Goal: Information Seeking & Learning: Learn about a topic

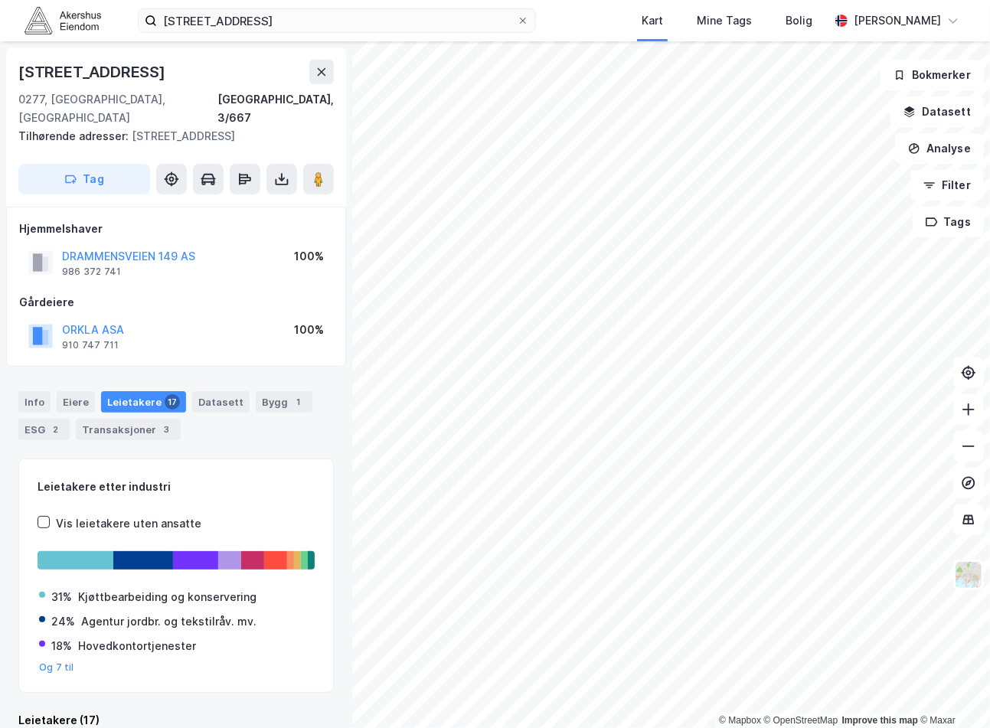
scroll to position [1559, 0]
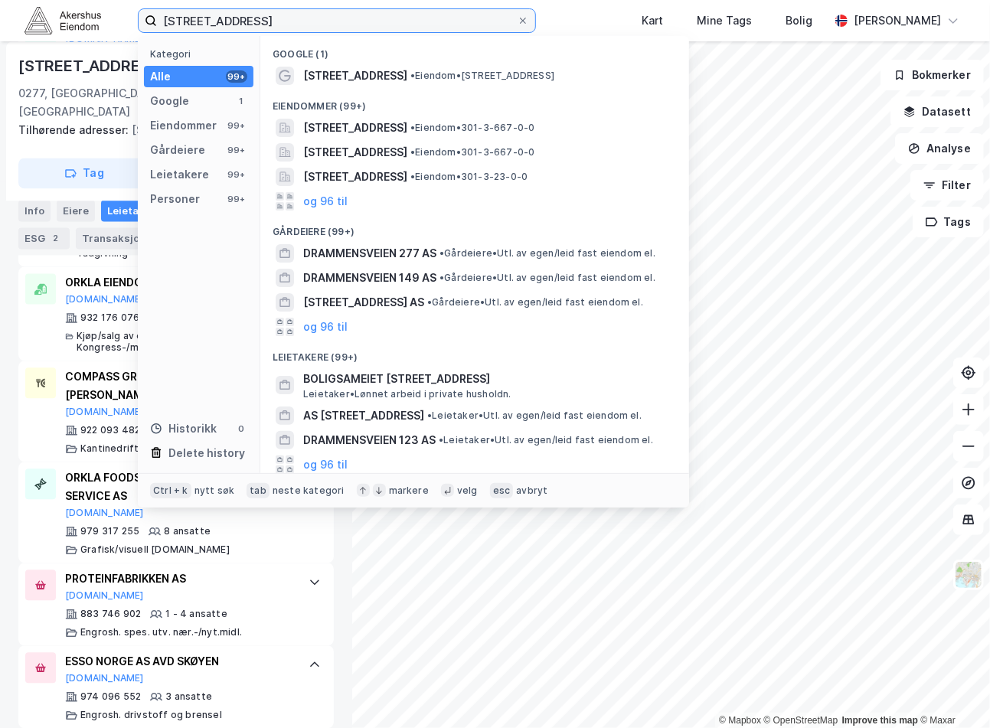
click at [242, 11] on input "[STREET_ADDRESS]" at bounding box center [337, 20] width 360 height 23
click at [243, 13] on input "[STREET_ADDRESS]" at bounding box center [337, 20] width 360 height 23
paste input "Gaustadalléen 21, 0349"
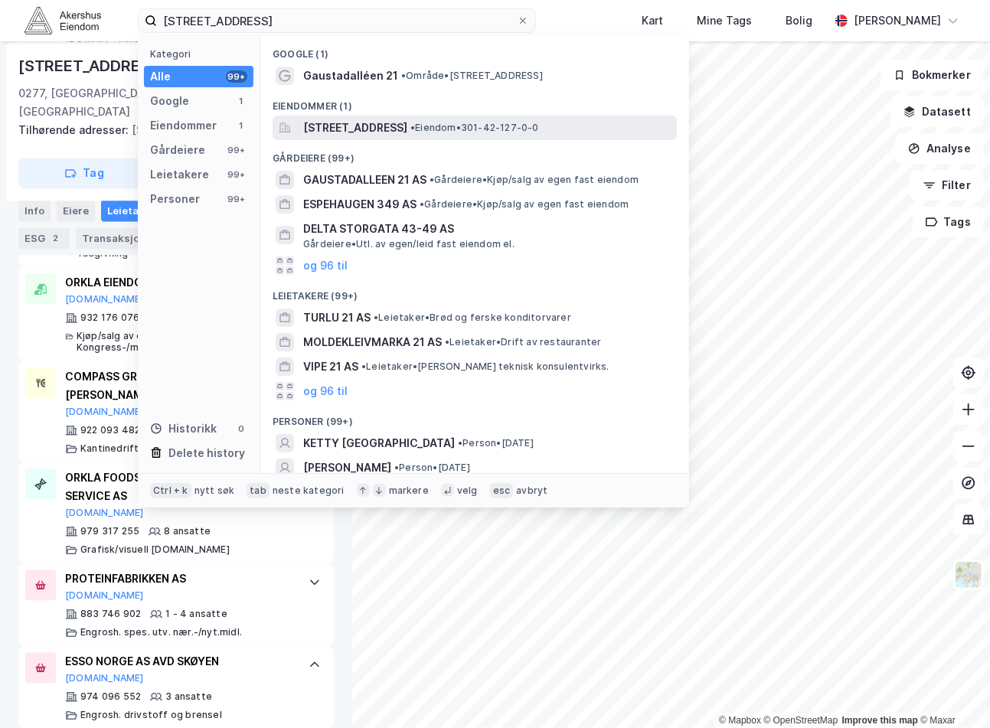
click at [391, 127] on span "[STREET_ADDRESS]" at bounding box center [355, 128] width 104 height 18
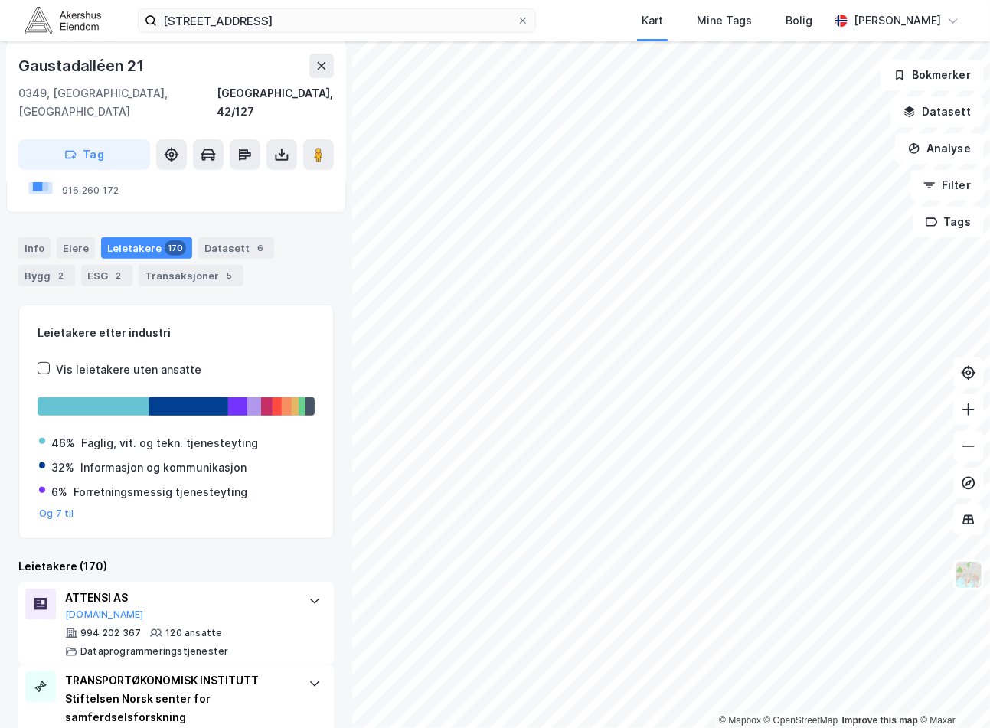
scroll to position [403, 0]
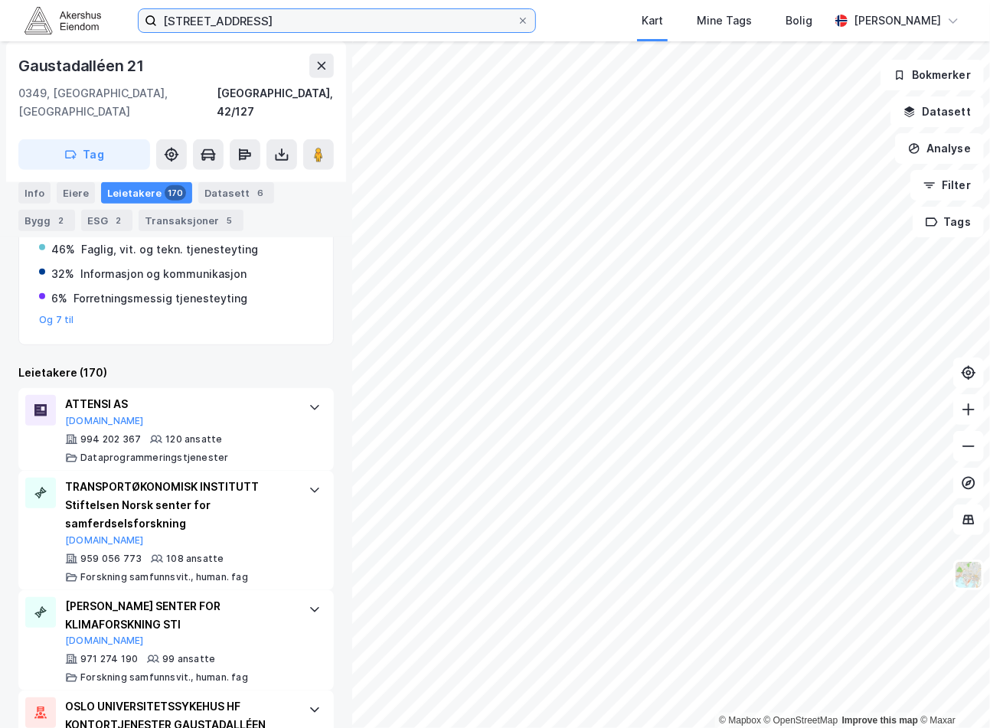
click at [280, 25] on input "[STREET_ADDRESS]" at bounding box center [337, 20] width 360 height 23
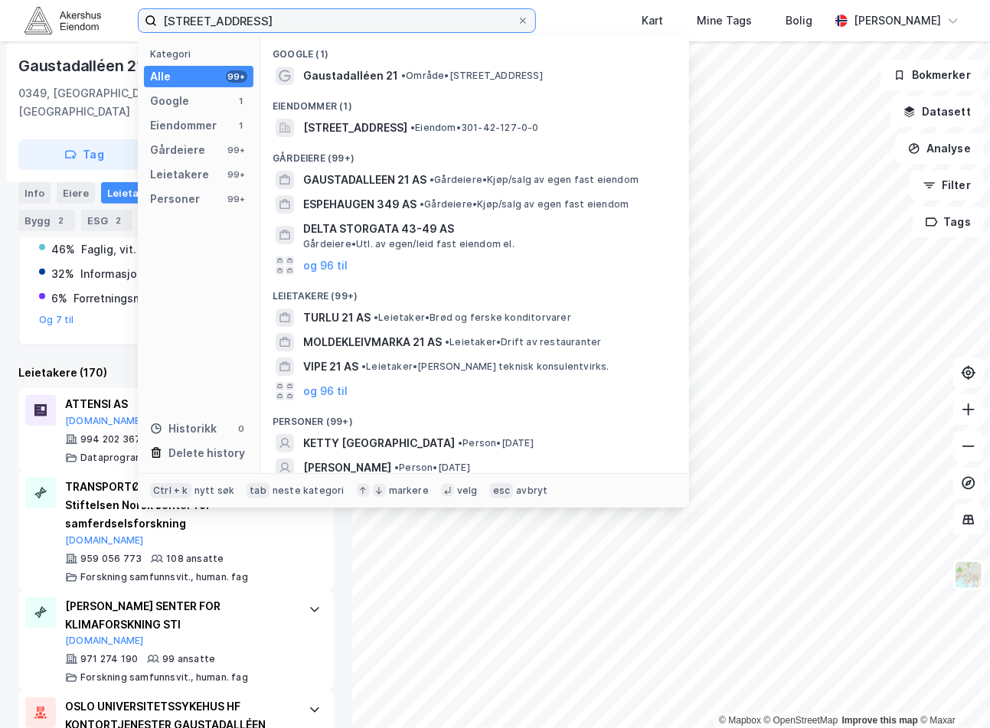
click at [280, 25] on input "[STREET_ADDRESS]" at bounding box center [337, 20] width 360 height 23
paste input "Tollbugata 17"
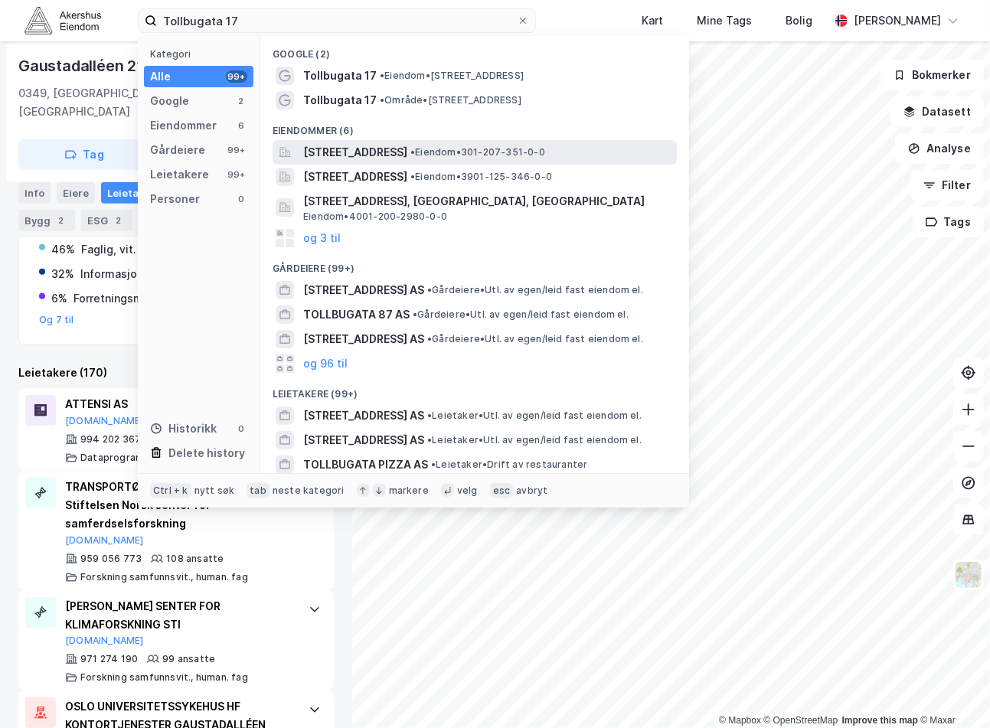
click at [407, 158] on span "[STREET_ADDRESS]" at bounding box center [355, 152] width 104 height 18
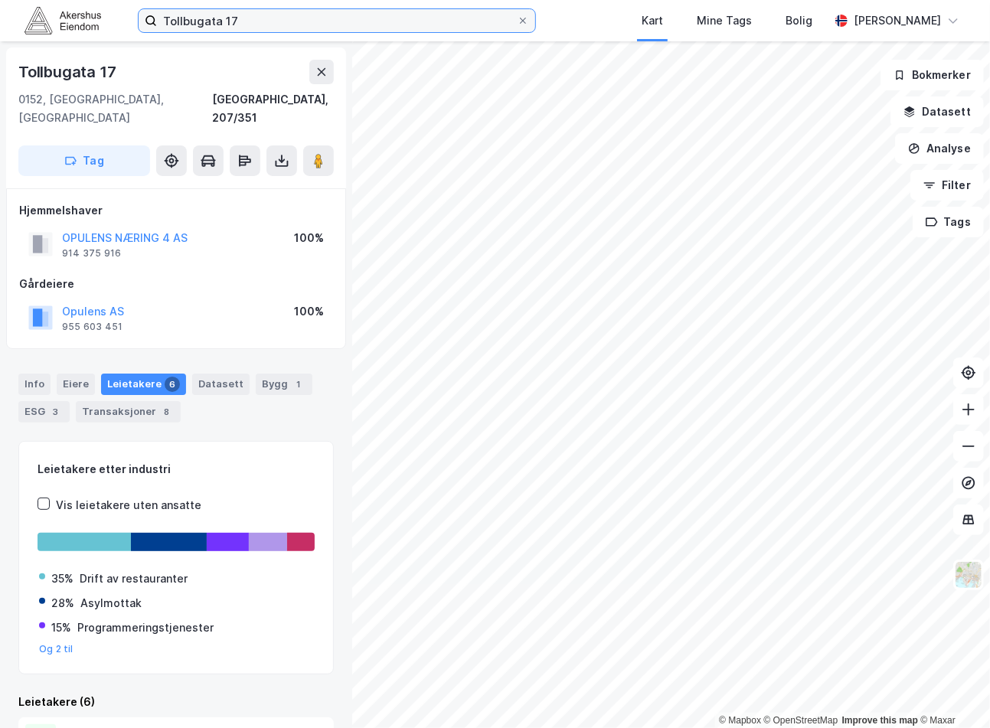
click at [220, 12] on input "Tollbugata 17" at bounding box center [337, 20] width 360 height 23
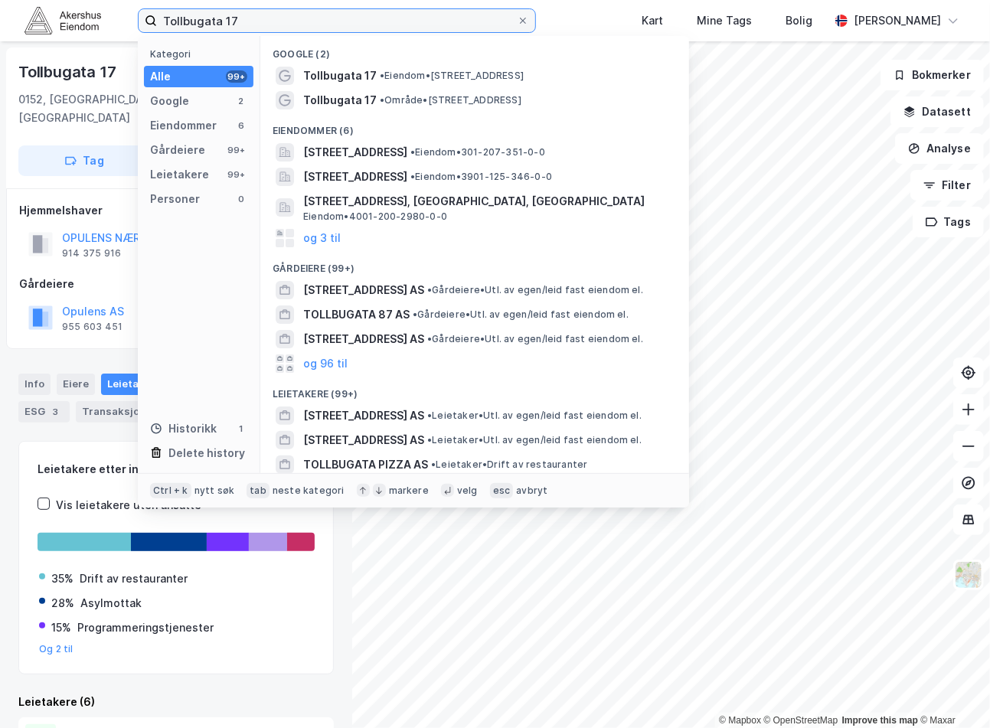
click at [220, 14] on input "Tollbugata 17" at bounding box center [337, 20] width 360 height 23
click at [220, 16] on input "Tollbugata 17" at bounding box center [337, 20] width 360 height 23
paste input "[STREET_ADDRESS]"
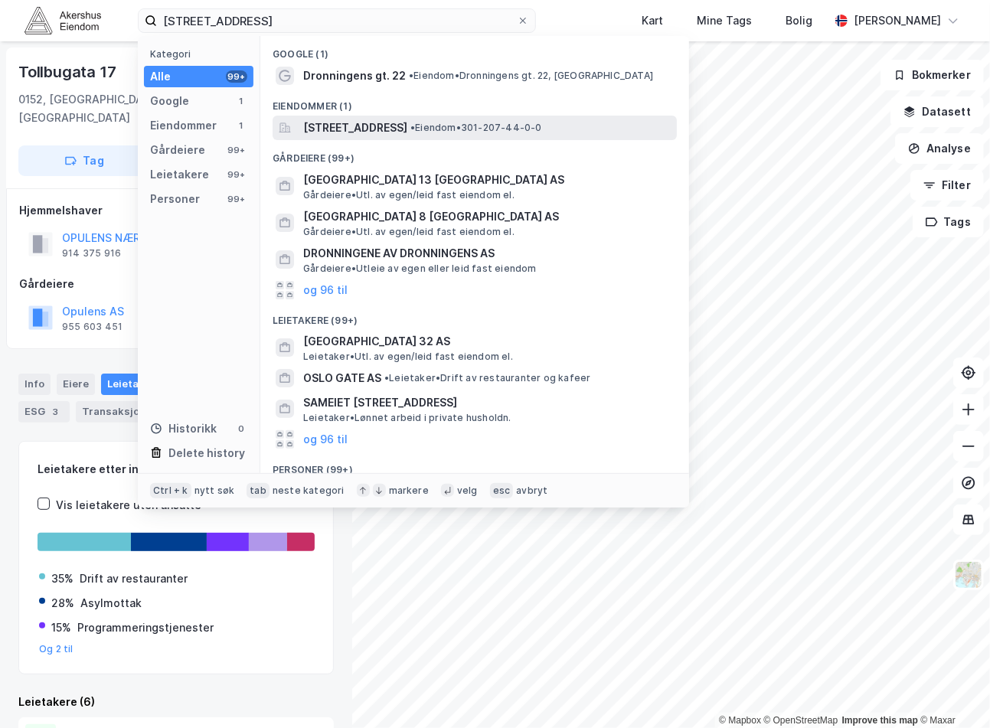
click at [407, 132] on span "[STREET_ADDRESS]" at bounding box center [355, 128] width 104 height 18
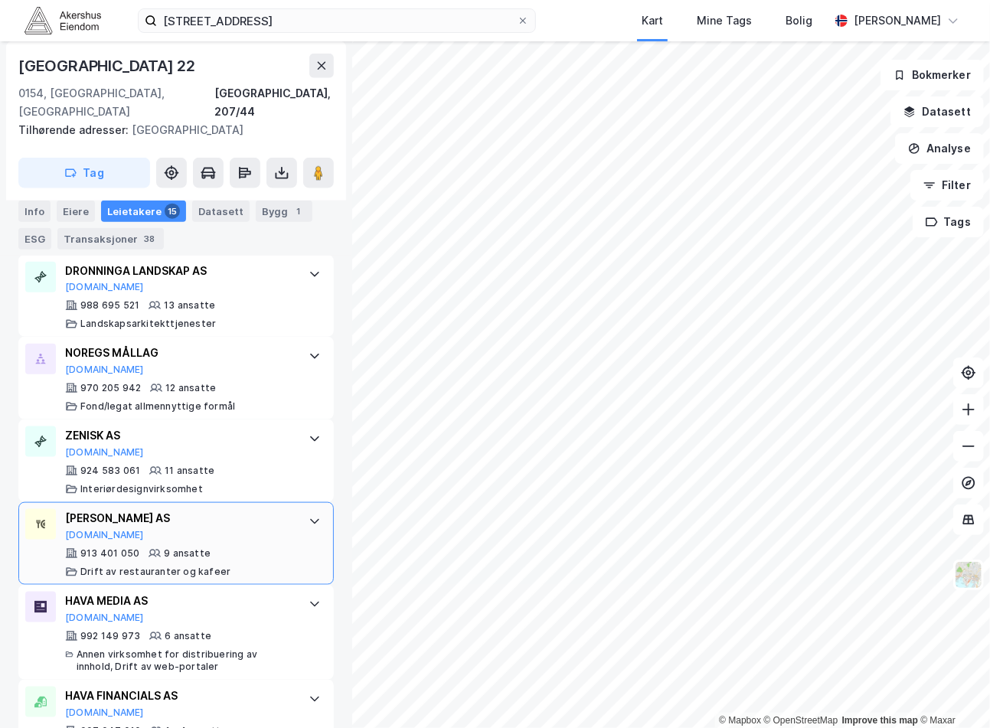
scroll to position [811, 0]
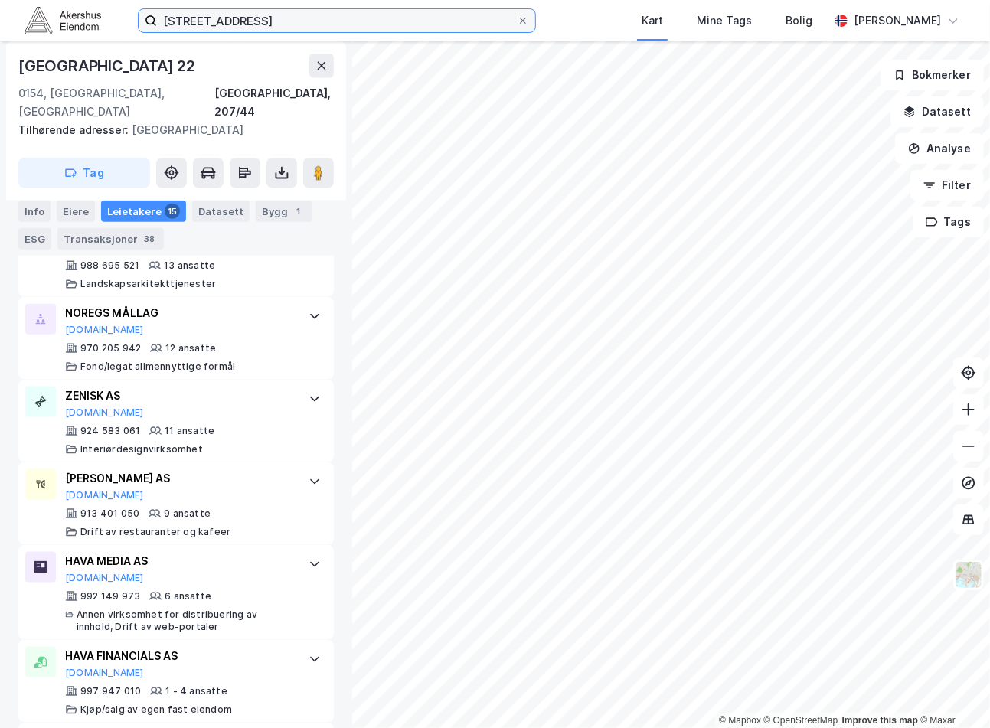
click at [348, 20] on input "[STREET_ADDRESS]" at bounding box center [337, 20] width 360 height 23
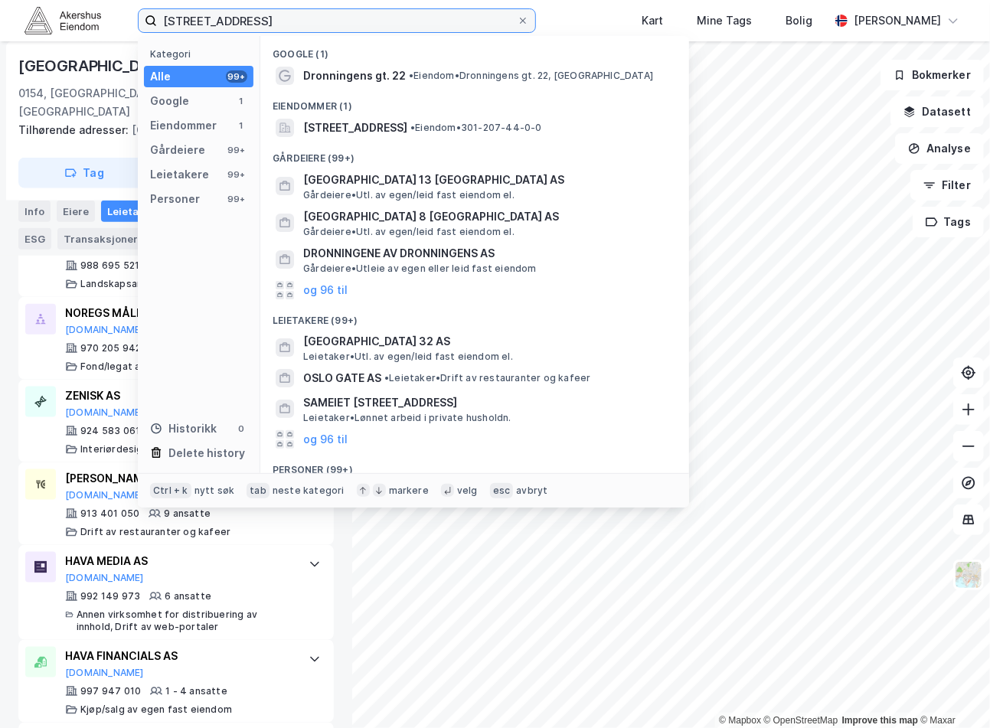
click at [347, 20] on input "[STREET_ADDRESS]" at bounding box center [337, 20] width 360 height 23
click at [346, 20] on input "[STREET_ADDRESS]" at bounding box center [337, 20] width 360 height 23
paste input "[STREET_ADDRESS]"
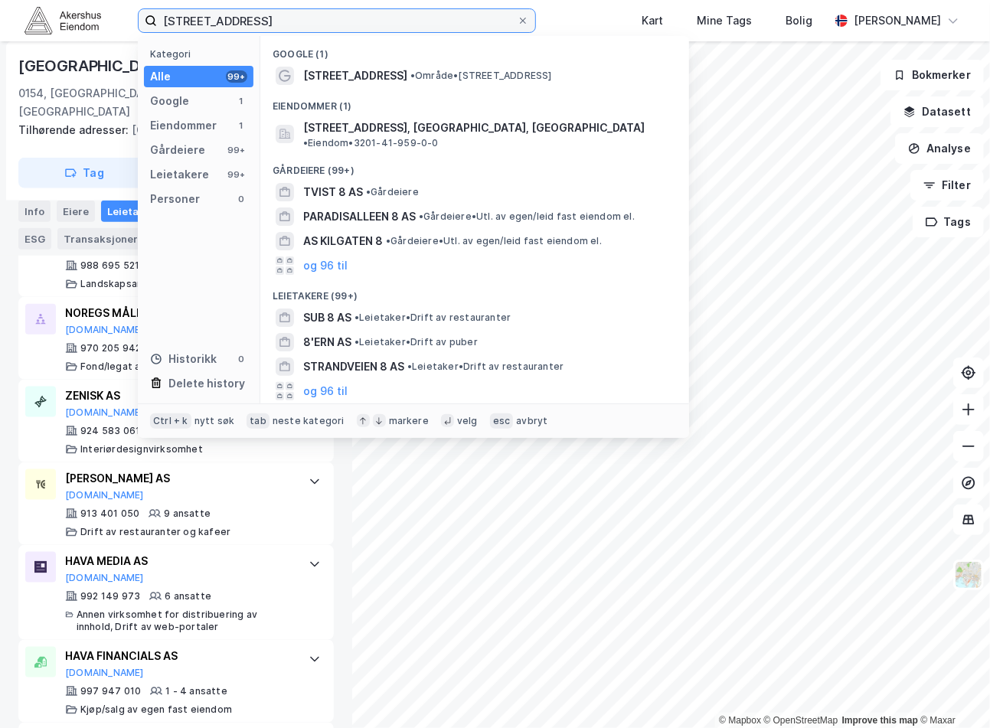
click at [189, 21] on input "[STREET_ADDRESS]" at bounding box center [337, 20] width 360 height 23
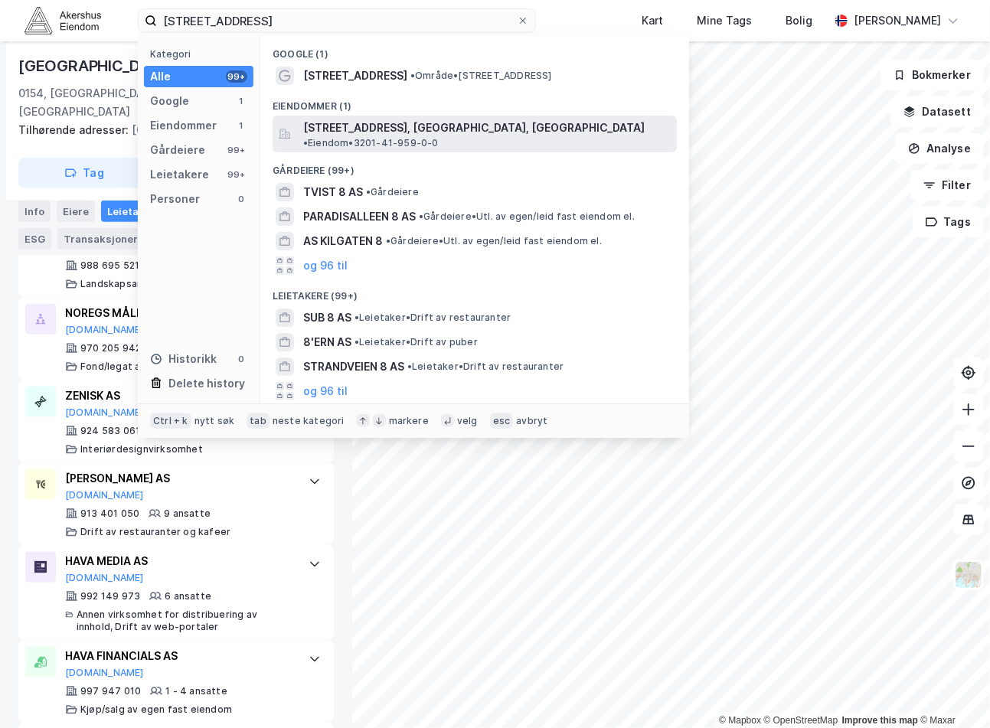
click at [393, 132] on span "[STREET_ADDRESS], [GEOGRAPHIC_DATA], [GEOGRAPHIC_DATA]" at bounding box center [473, 128] width 341 height 18
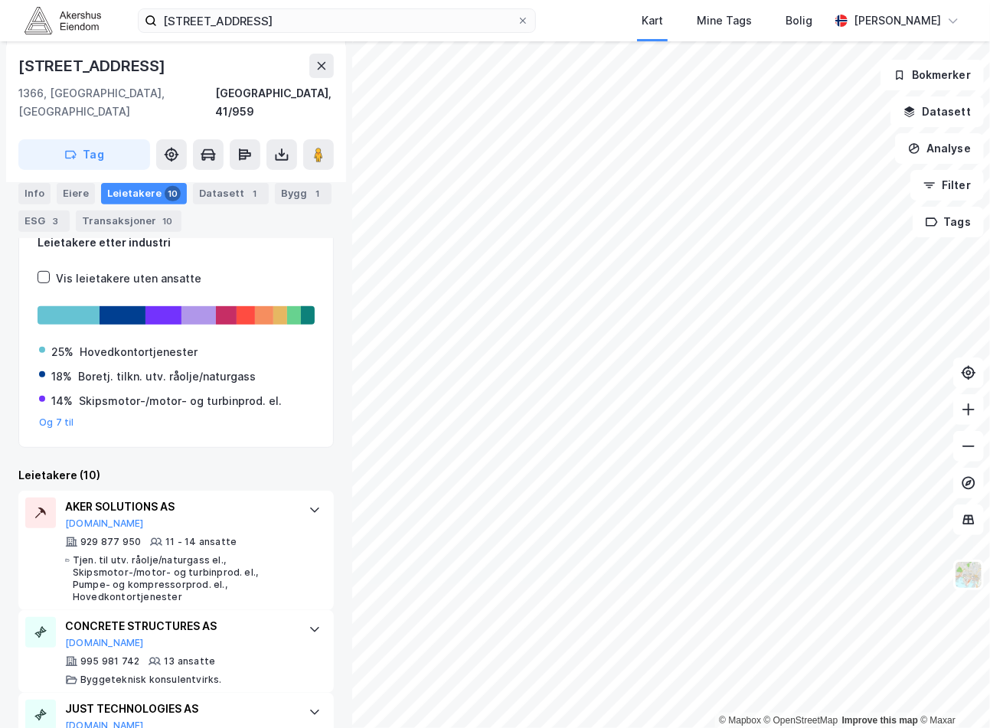
scroll to position [255, 0]
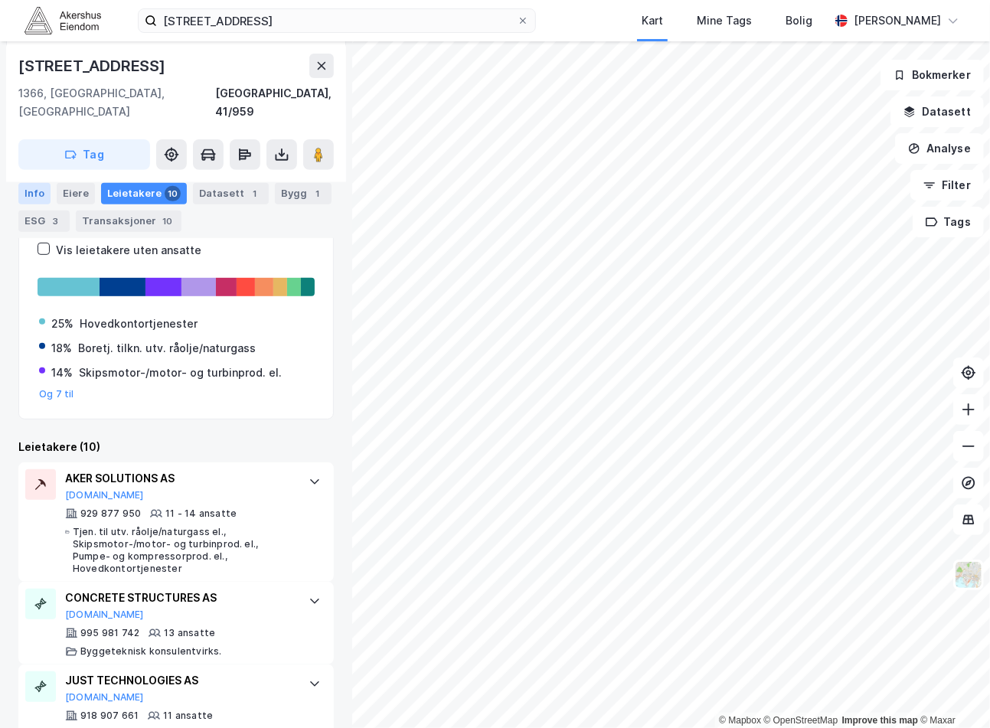
click at [25, 184] on div "Info" at bounding box center [34, 192] width 32 height 21
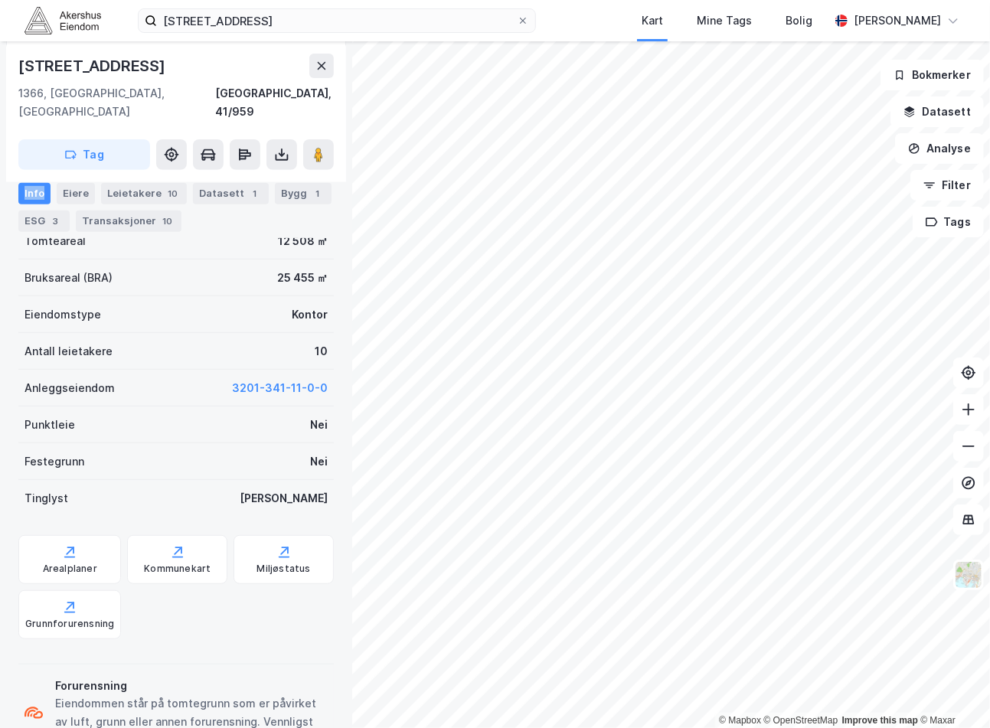
click at [26, 184] on div "Info" at bounding box center [34, 192] width 32 height 21
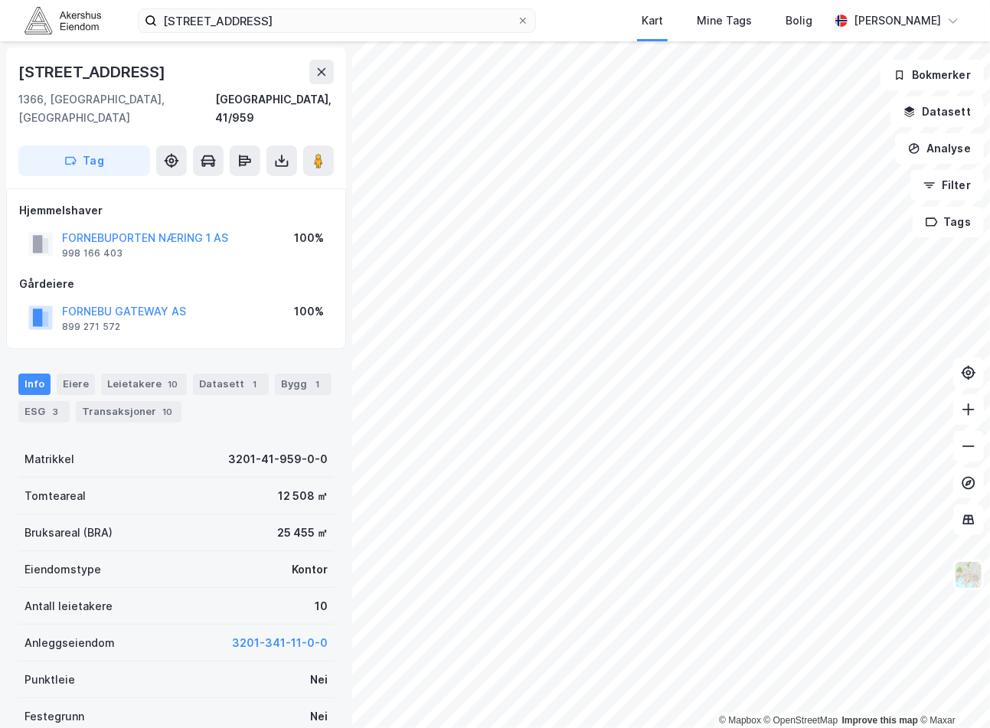
drag, startPoint x: 154, startPoint y: 292, endPoint x: 208, endPoint y: 243, distance: 73.2
click at [208, 243] on div "Hjemmelshaver FORNEBUPORTEN NÆRING 1 AS 998 166 403 100% Gårdeiere FORNEBU GATE…" at bounding box center [176, 268] width 314 height 135
drag, startPoint x: 161, startPoint y: 289, endPoint x: 234, endPoint y: 233, distance: 92.8
click at [237, 232] on div "FORNEBUPORTEN NÆRING 1 AS 998 166 403 100%" at bounding box center [176, 244] width 314 height 37
drag, startPoint x: 223, startPoint y: 296, endPoint x: 11, endPoint y: 287, distance: 212.2
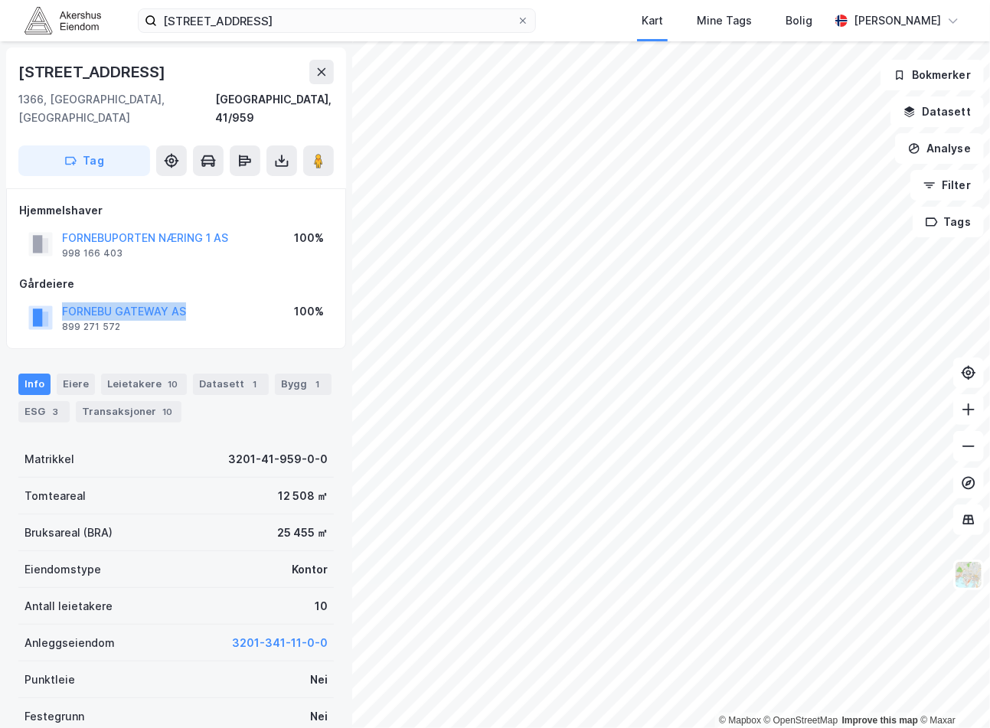
click at [11, 287] on div "Hjemmelshaver FORNEBUPORTEN NÆRING 1 AS 998 166 403 100% Gårdeiere FORNEBU GATE…" at bounding box center [176, 268] width 340 height 161
copy button "FORNEBU GATEWAY AS"
click at [314, 1] on div "[STREET_ADDRESS] Kart Mine Tags Bolig [PERSON_NAME]" at bounding box center [495, 20] width 990 height 41
drag, startPoint x: 311, startPoint y: 1, endPoint x: 307, endPoint y: 11, distance: 11.4
click at [310, 2] on div "[STREET_ADDRESS] Kart Mine Tags Bolig [PERSON_NAME]" at bounding box center [495, 20] width 990 height 41
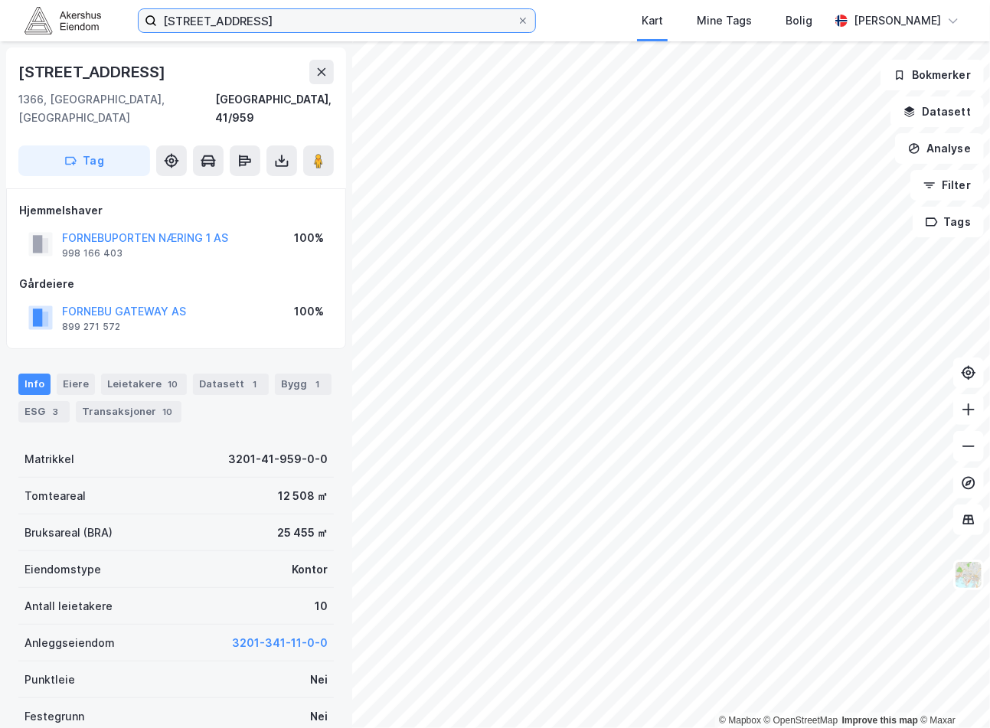
drag, startPoint x: 307, startPoint y: 11, endPoint x: 300, endPoint y: 29, distance: 18.9
click at [303, 21] on input "[STREET_ADDRESS]" at bounding box center [337, 20] width 360 height 23
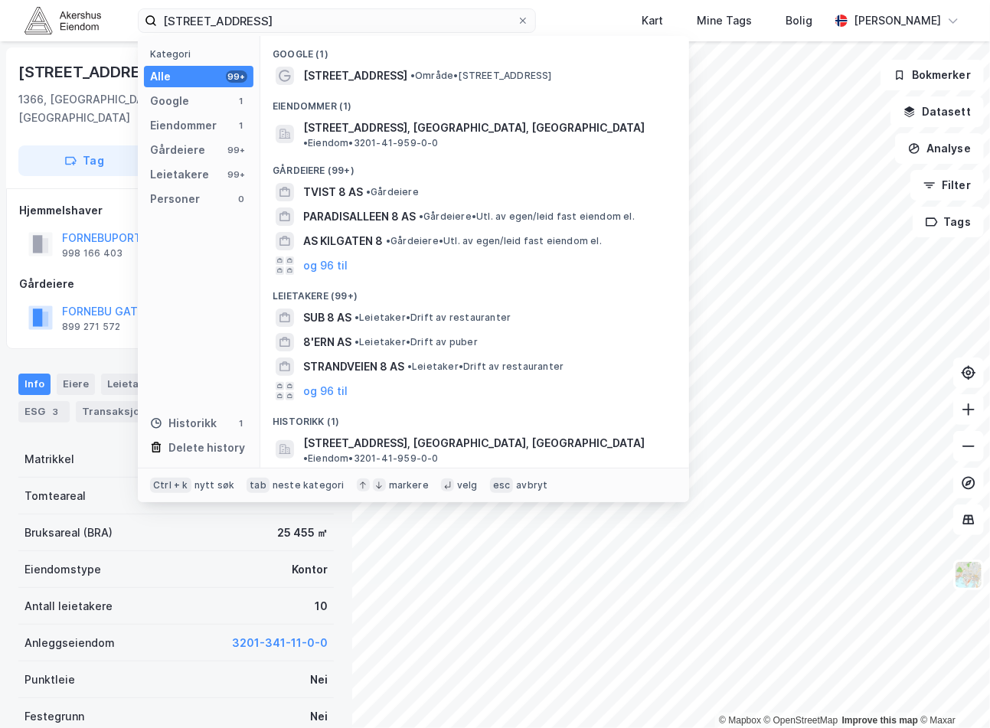
click at [299, 33] on div "[STREET_ADDRESS] Kategori Alle 99+ Google 1 Eiendommer 1 Gårdeiere 99+ Leietake…" at bounding box center [495, 20] width 990 height 41
click at [299, 34] on div "[STREET_ADDRESS] Kategori Alle 99+ Google 1 Eiendommer 1 Gårdeiere 99+ Leietake…" at bounding box center [495, 20] width 990 height 41
drag, startPoint x: 299, startPoint y: 34, endPoint x: 288, endPoint y: 26, distance: 13.2
click at [288, 26] on input "[STREET_ADDRESS]" at bounding box center [337, 20] width 360 height 23
click at [287, 26] on input "[STREET_ADDRESS]" at bounding box center [337, 20] width 360 height 23
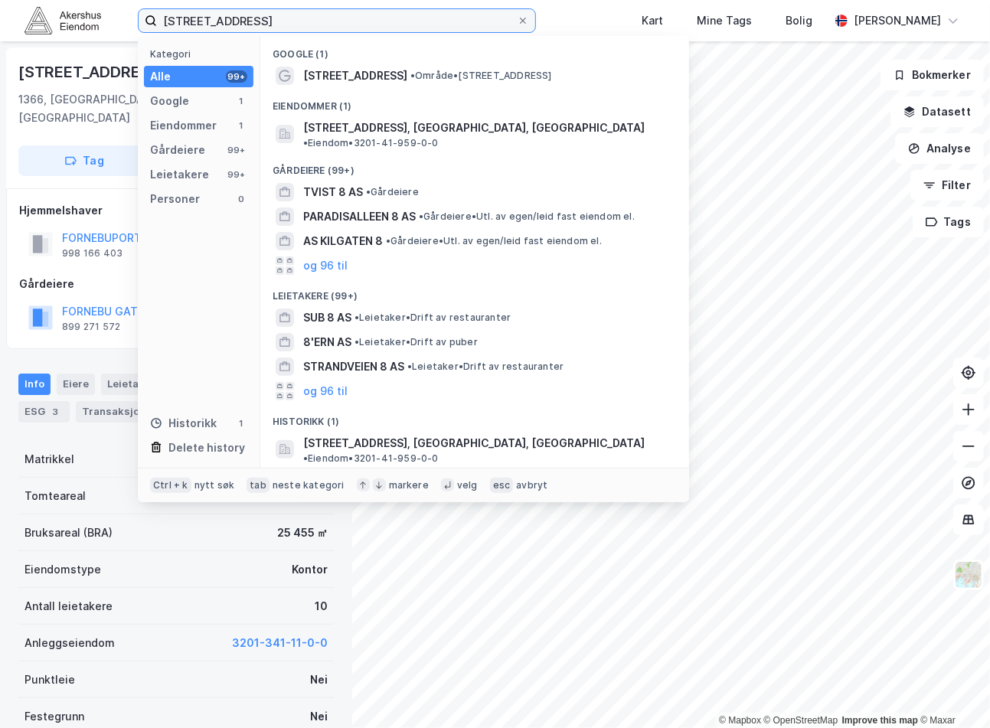
click at [287, 26] on input "[STREET_ADDRESS]" at bounding box center [337, 20] width 360 height 23
paste input "[STREET_ADDRESS]"
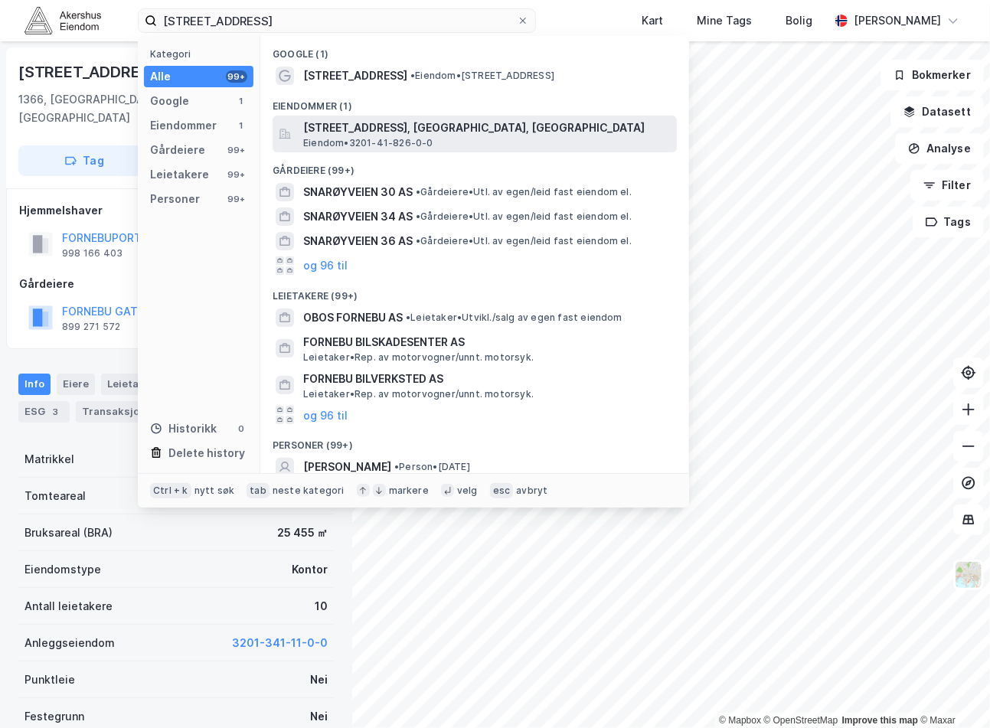
click at [387, 137] on span "Eiendom • 3201-41-826-0-0" at bounding box center [368, 143] width 130 height 12
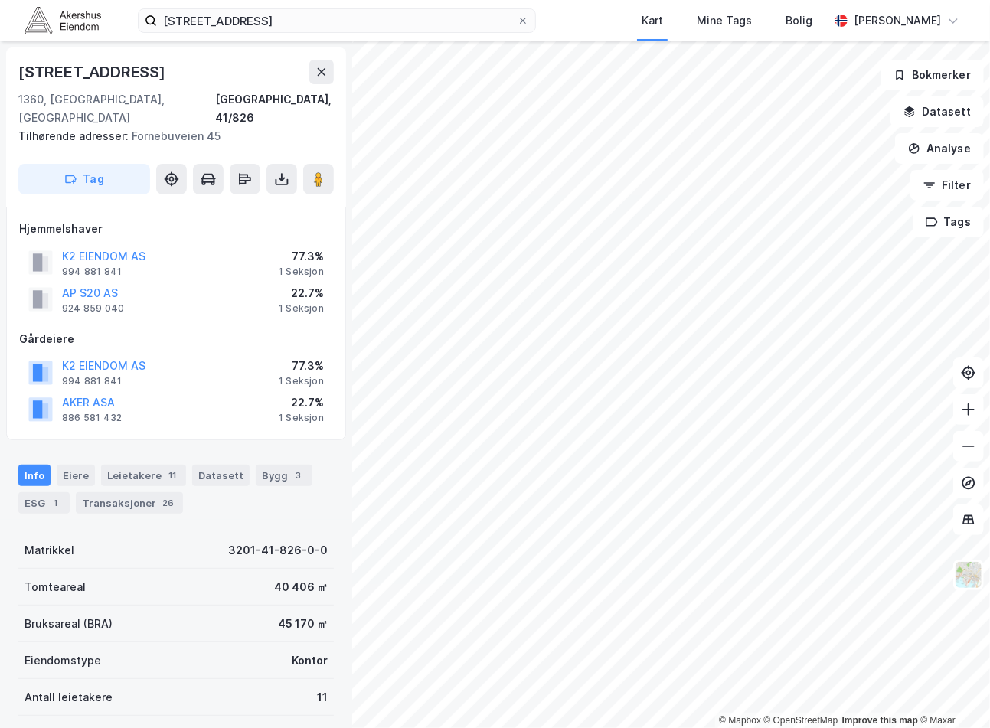
scroll to position [5, 0]
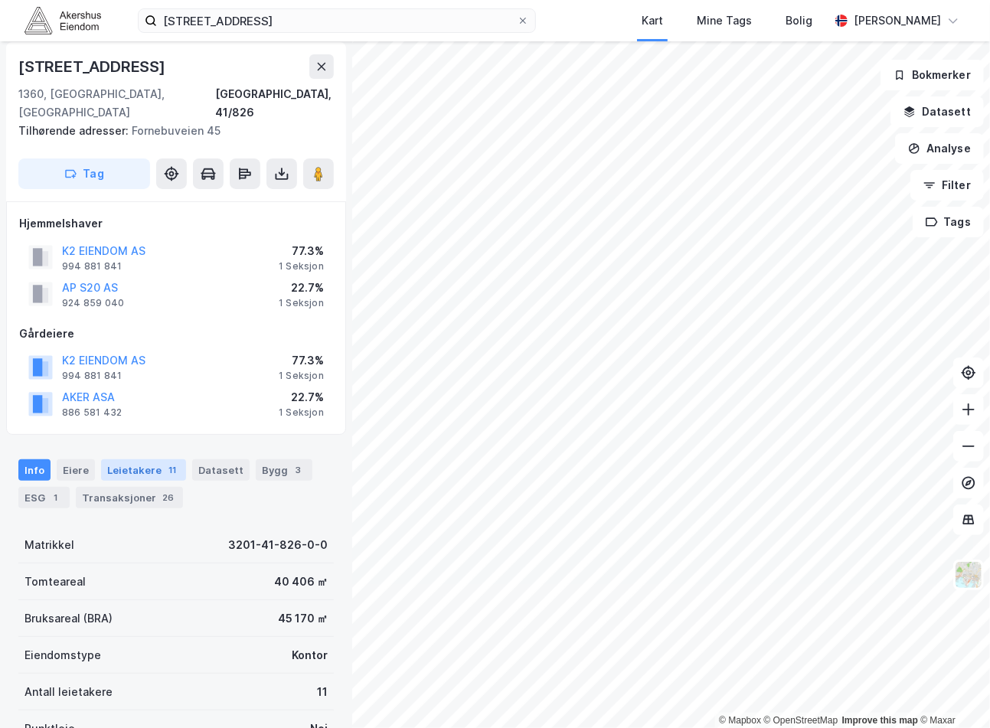
click at [126, 459] on div "Leietakere 11" at bounding box center [143, 469] width 85 height 21
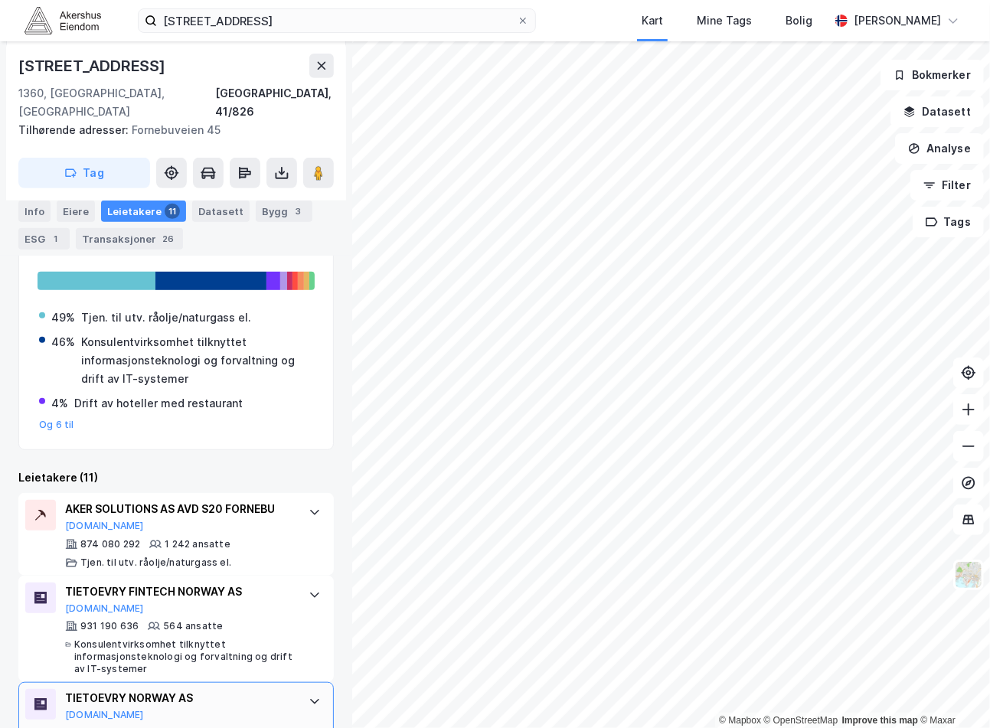
scroll to position [456, 0]
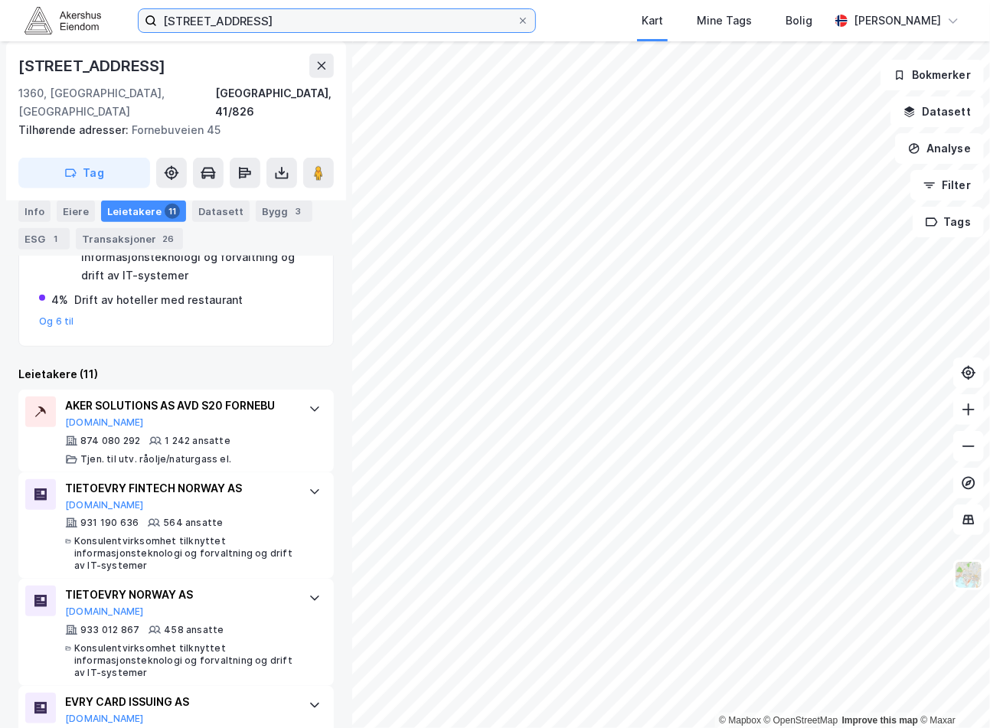
click at [325, 14] on input "[STREET_ADDRESS]" at bounding box center [337, 20] width 360 height 23
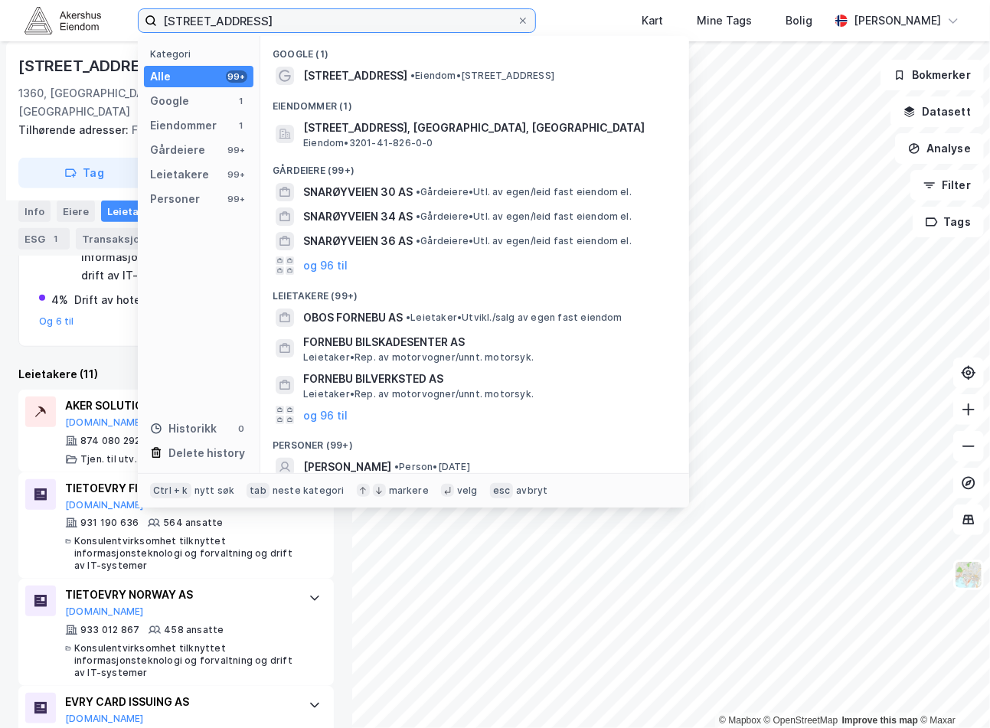
click at [325, 14] on input "[STREET_ADDRESS]" at bounding box center [337, 20] width 360 height 23
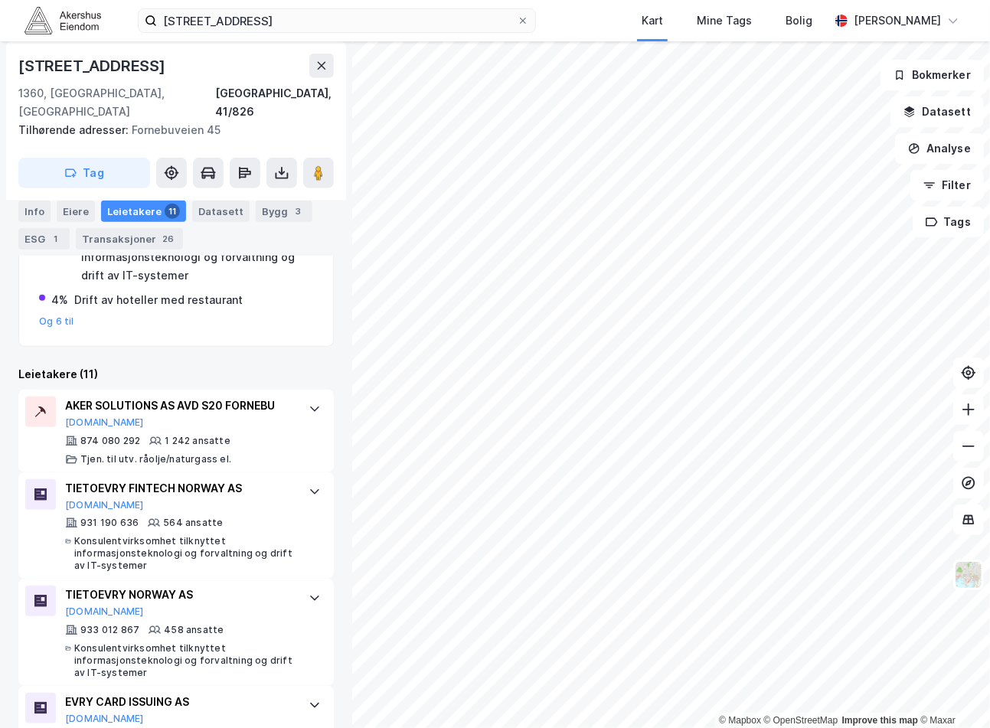
click at [573, 28] on div "[STREET_ADDRESS] Fornebu Kart Mine Tags Bolig [PERSON_NAME]" at bounding box center [495, 20] width 990 height 41
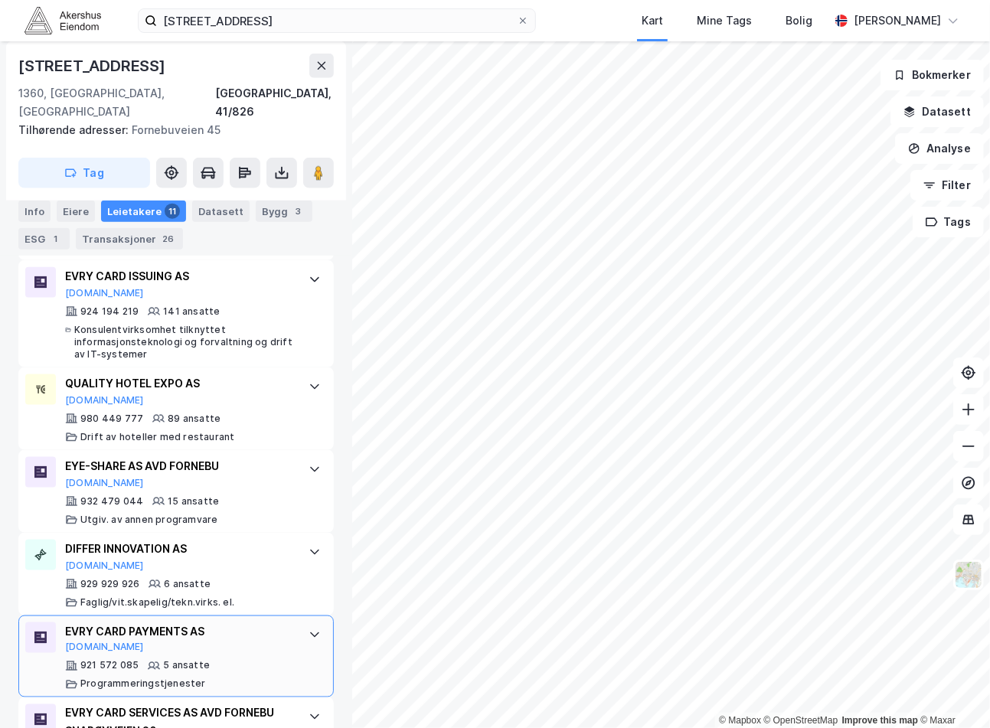
scroll to position [1137, 0]
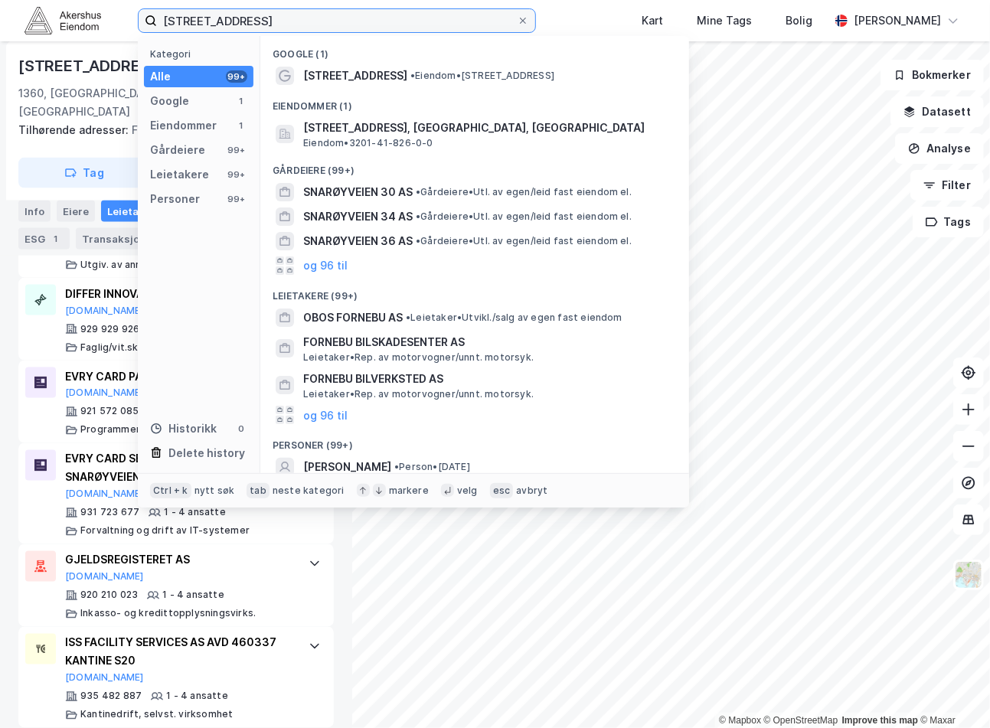
click at [345, 24] on input "[STREET_ADDRESS]" at bounding box center [337, 20] width 360 height 23
paste input "[STREET_ADDRESS]"
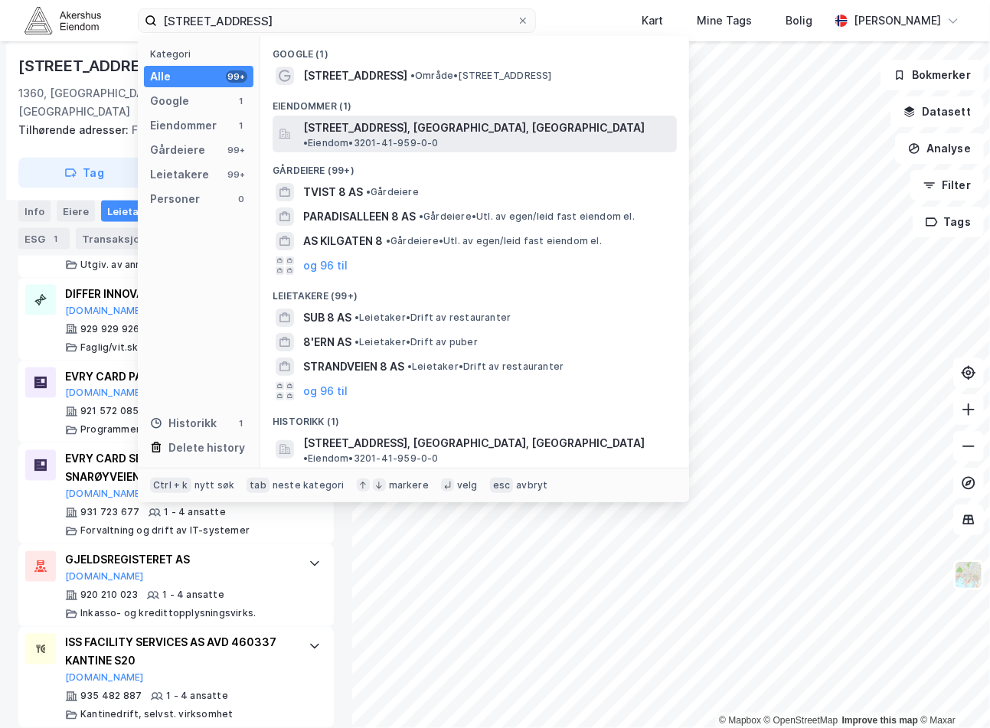
click at [414, 123] on span "[STREET_ADDRESS], [GEOGRAPHIC_DATA], [GEOGRAPHIC_DATA]" at bounding box center [473, 128] width 341 height 18
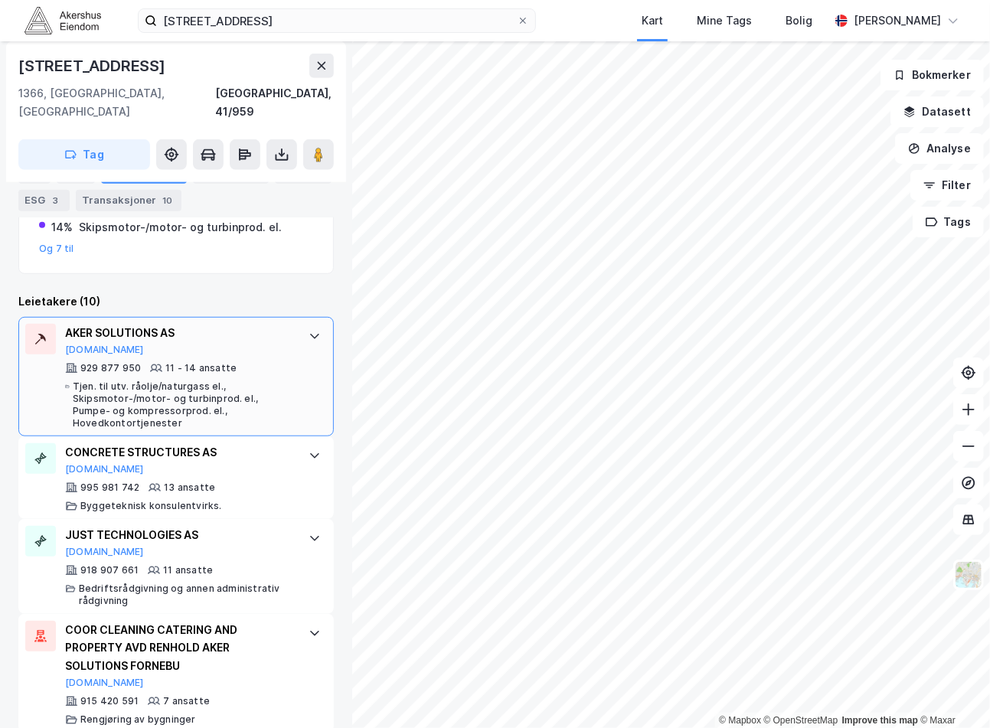
scroll to position [425, 0]
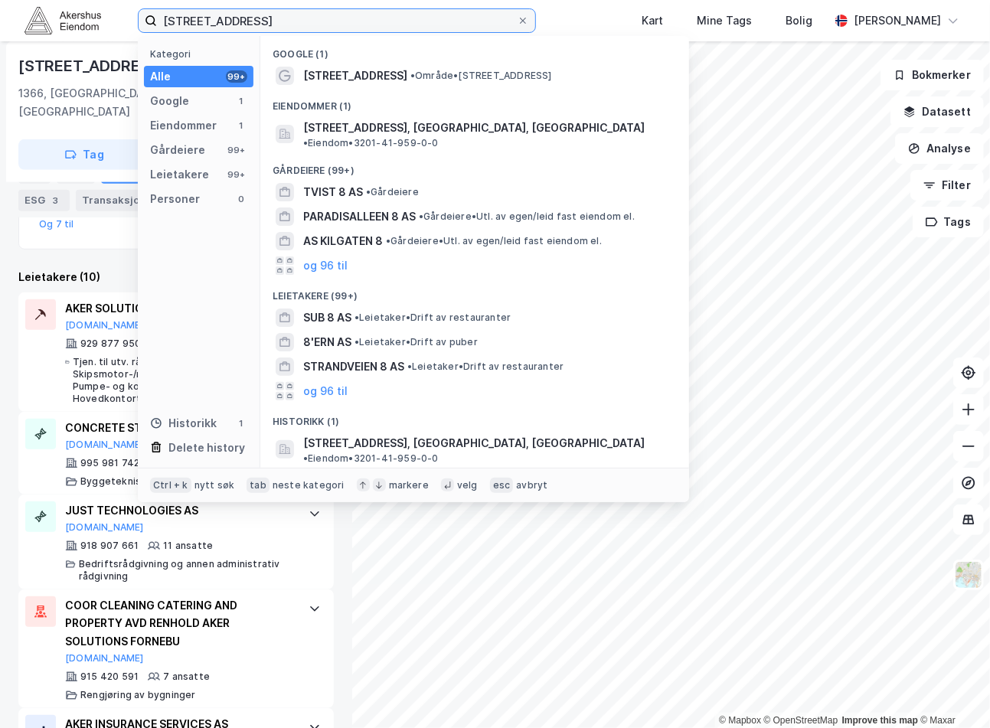
click at [286, 23] on input "[STREET_ADDRESS]" at bounding box center [337, 20] width 360 height 23
click at [283, 23] on input "[STREET_ADDRESS]" at bounding box center [337, 20] width 360 height 23
click at [283, 24] on input "[STREET_ADDRESS]" at bounding box center [337, 20] width 360 height 23
paste input "[STREET_ADDRESS]"
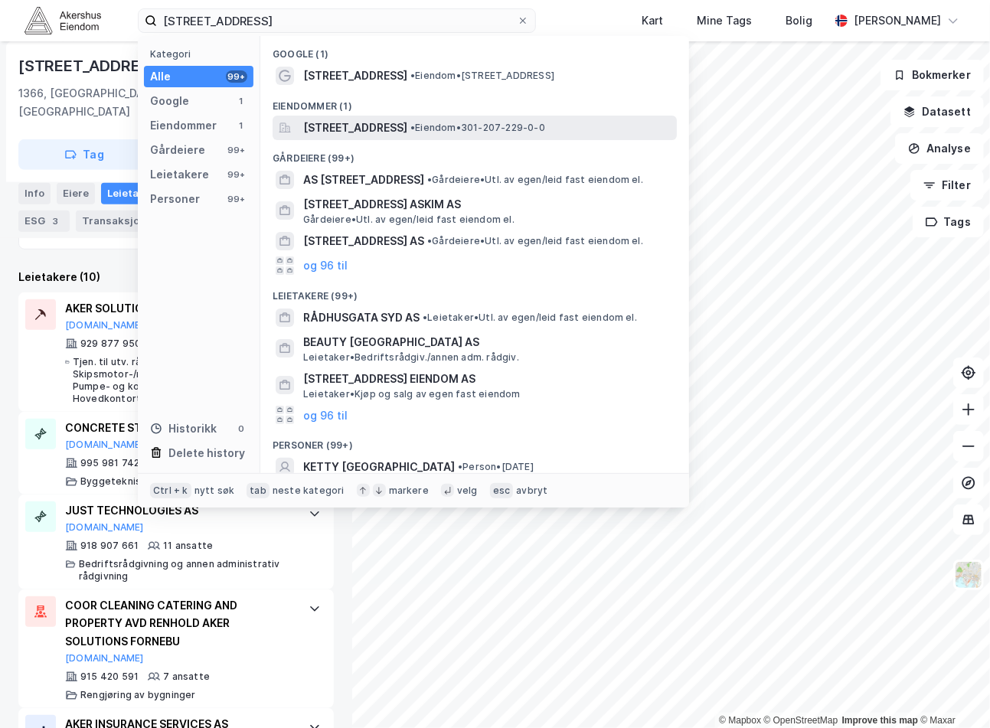
click at [407, 119] on span "[STREET_ADDRESS]" at bounding box center [355, 128] width 104 height 18
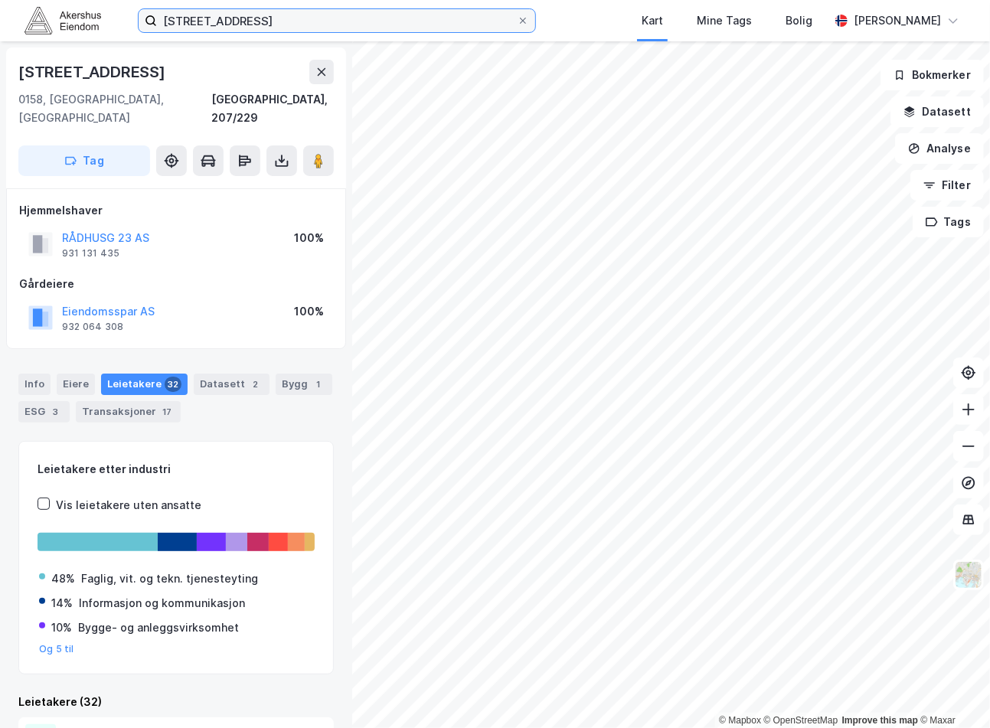
click at [341, 31] on input "[STREET_ADDRESS]" at bounding box center [337, 20] width 360 height 23
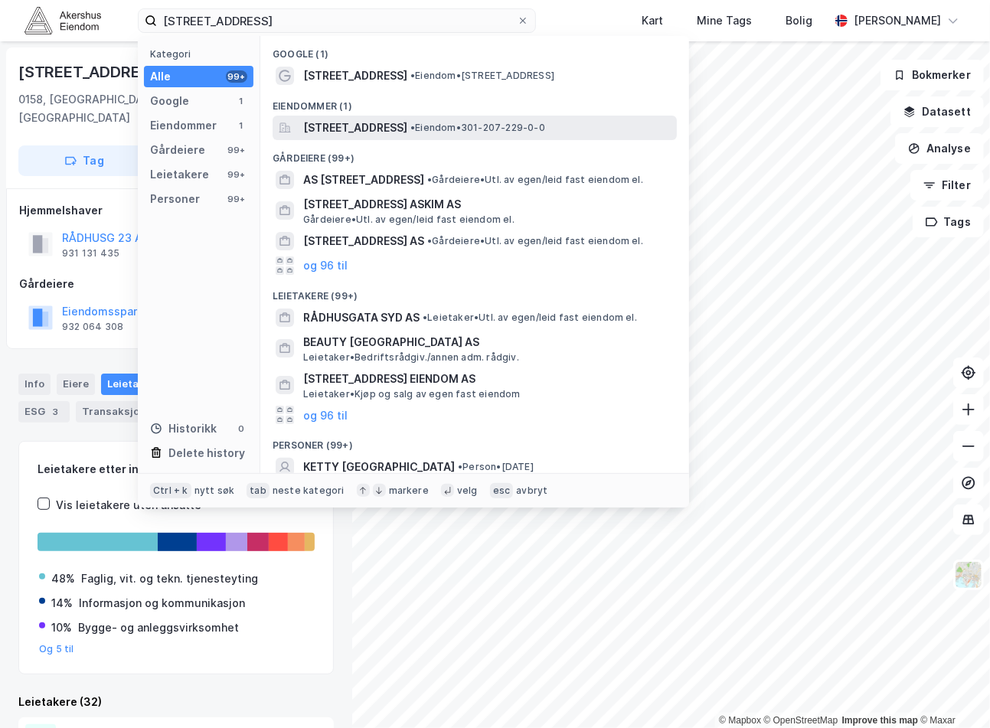
click at [339, 135] on span "[STREET_ADDRESS]" at bounding box center [355, 128] width 104 height 18
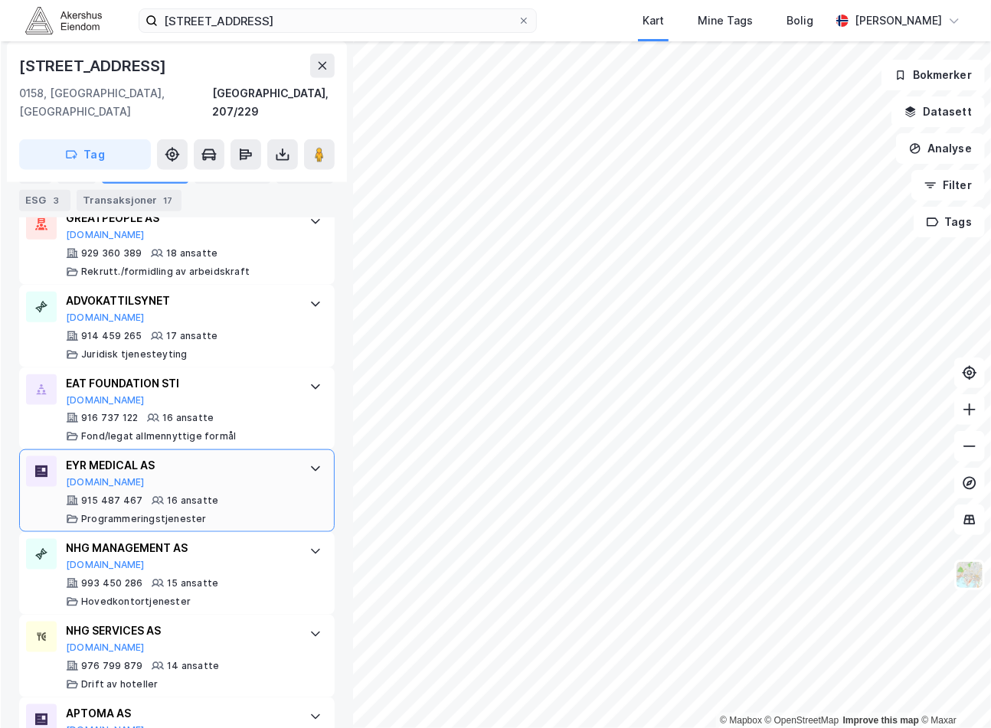
scroll to position [766, 0]
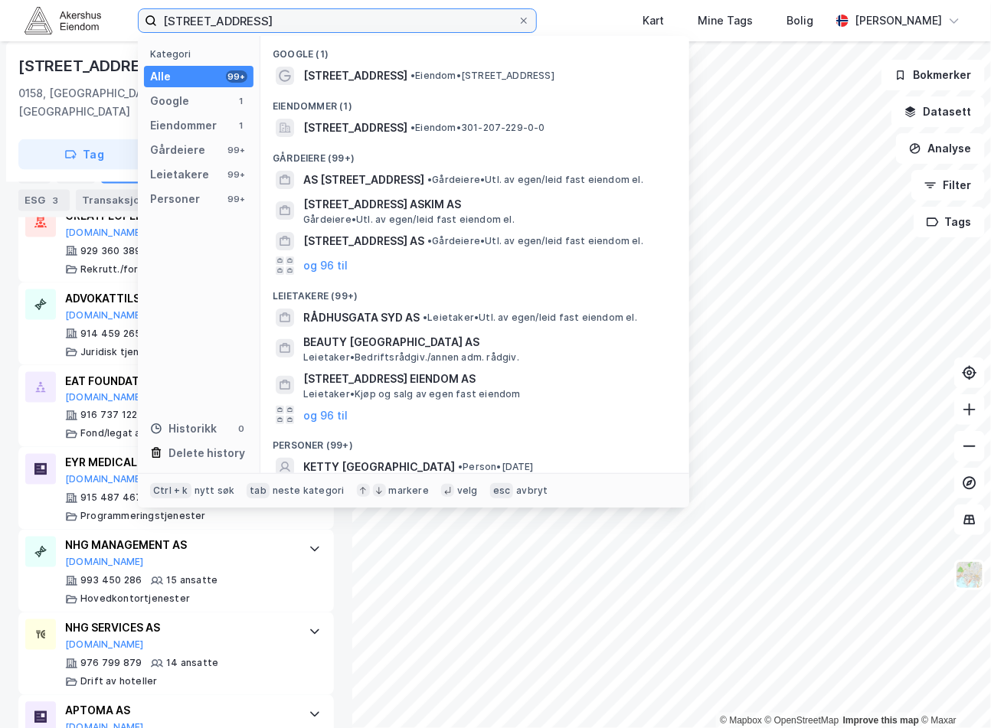
drag, startPoint x: 299, startPoint y: 23, endPoint x: 331, endPoint y: 23, distance: 32.2
click at [300, 23] on input "[STREET_ADDRESS]" at bounding box center [337, 20] width 361 height 23
click at [332, 23] on input "[STREET_ADDRESS]" at bounding box center [337, 20] width 361 height 23
click at [331, 23] on input "[STREET_ADDRESS]" at bounding box center [337, 20] width 361 height 23
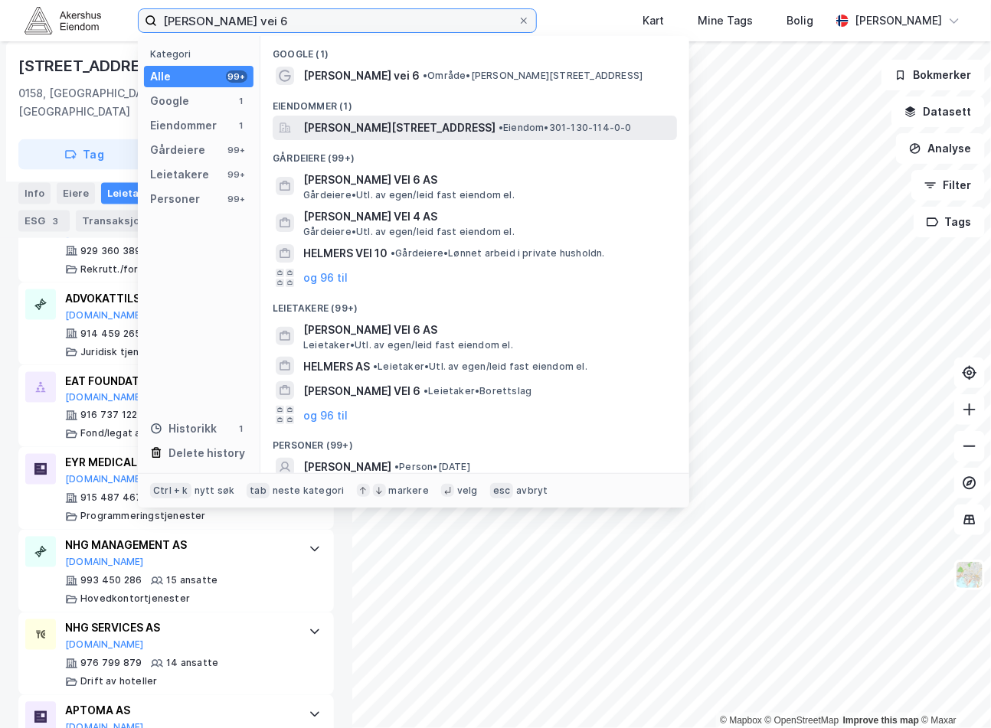
type input "[PERSON_NAME] vei 6"
click at [406, 129] on span "[PERSON_NAME][STREET_ADDRESS]" at bounding box center [399, 128] width 192 height 18
